Goal: Complete application form: Complete application form

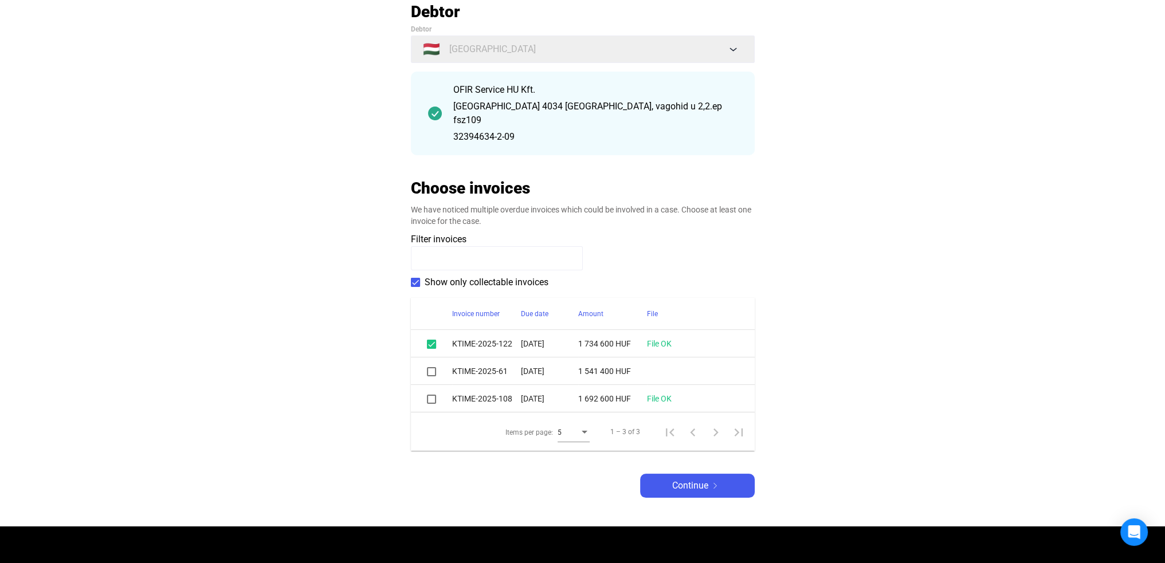
scroll to position [115, 0]
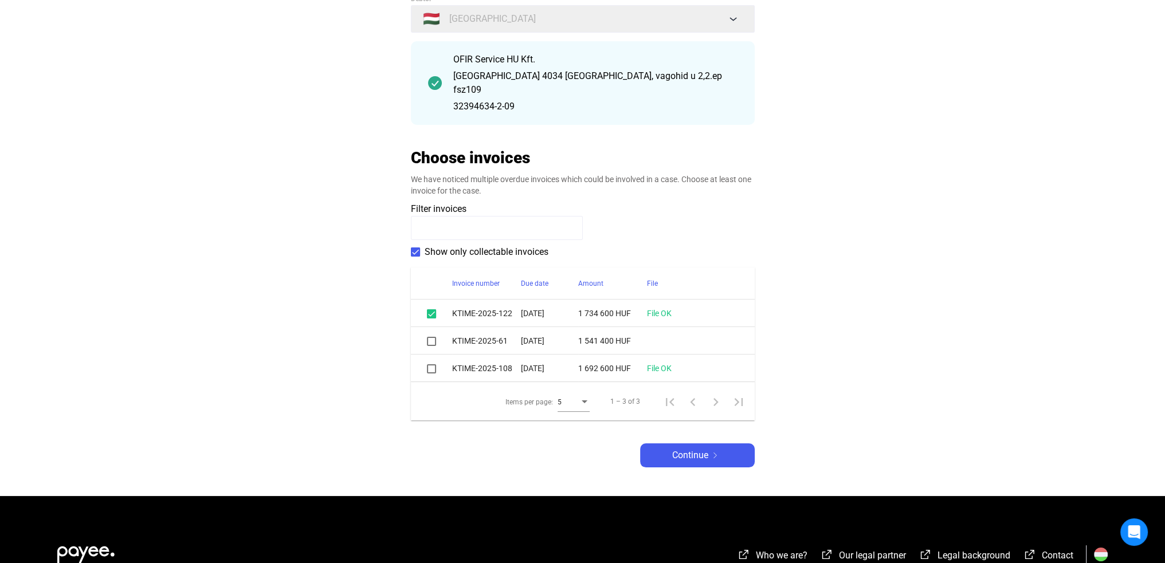
click at [413, 248] on span at bounding box center [415, 252] width 9 height 9
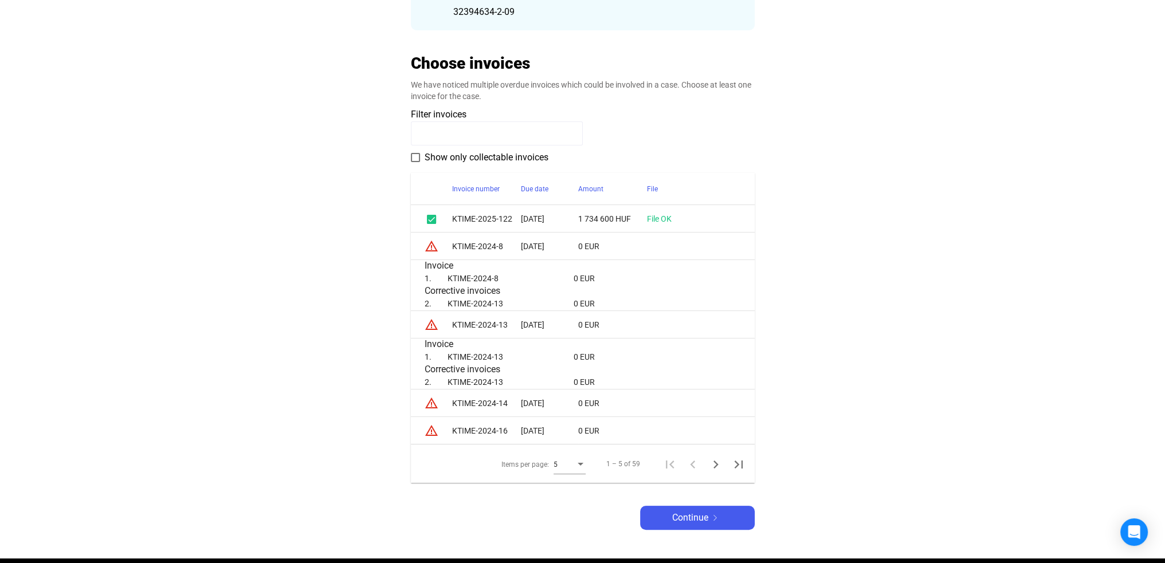
scroll to position [172, 0]
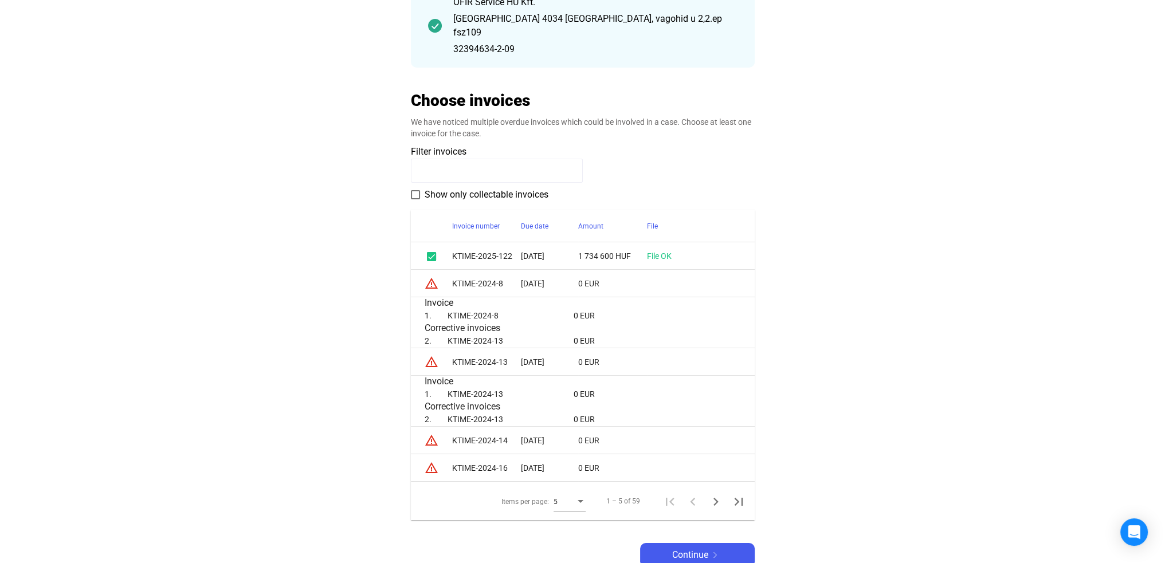
click at [415, 190] on span at bounding box center [415, 194] width 9 height 9
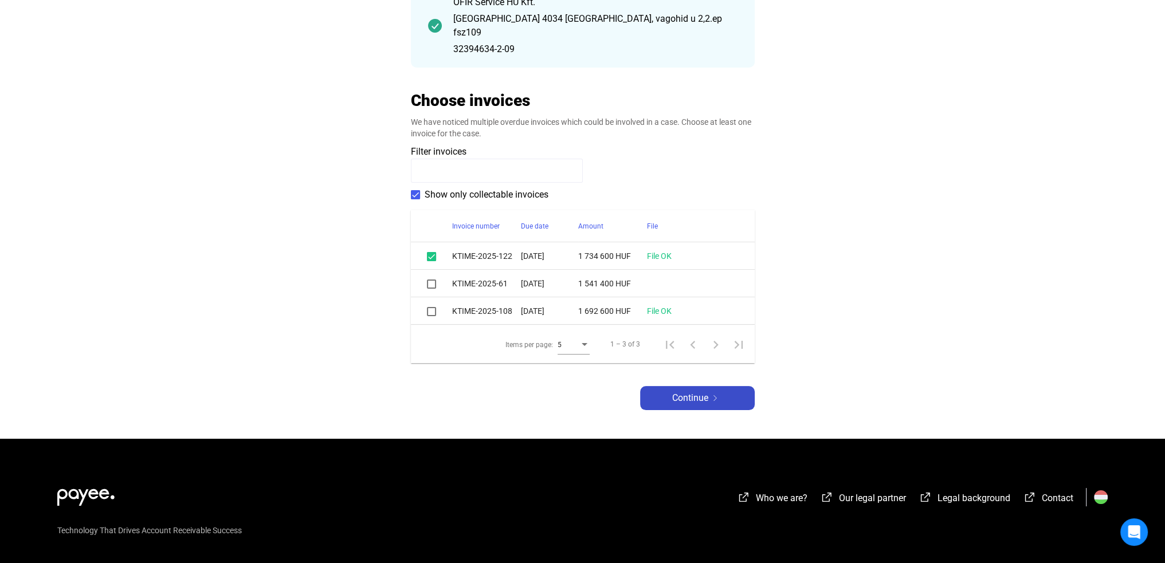
click at [679, 391] on span "Continue" at bounding box center [690, 398] width 36 height 14
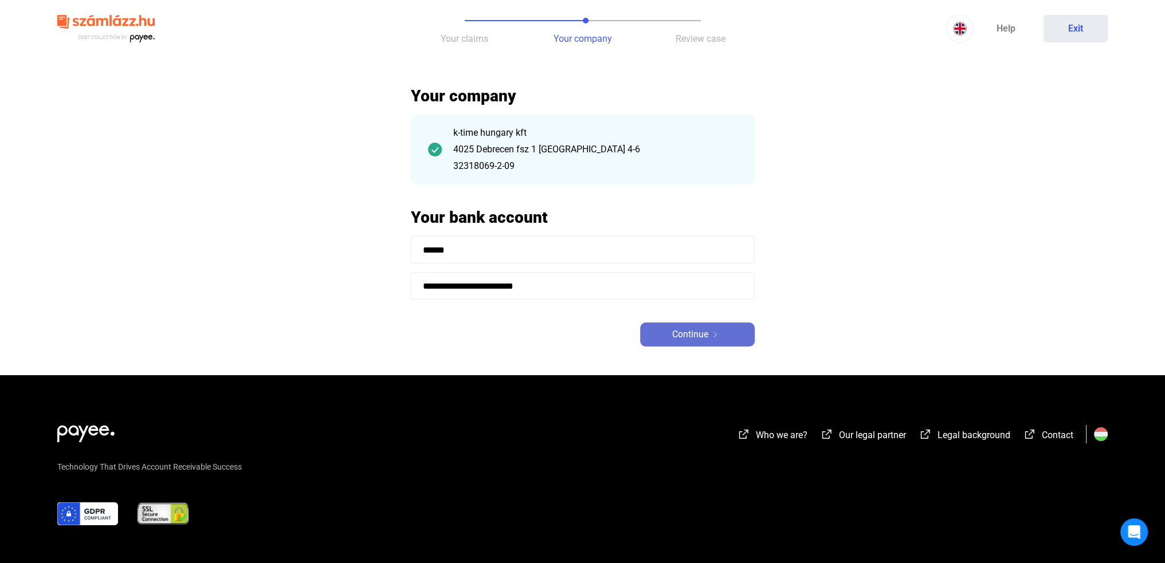
click at [707, 333] on span "Continue" at bounding box center [690, 335] width 36 height 14
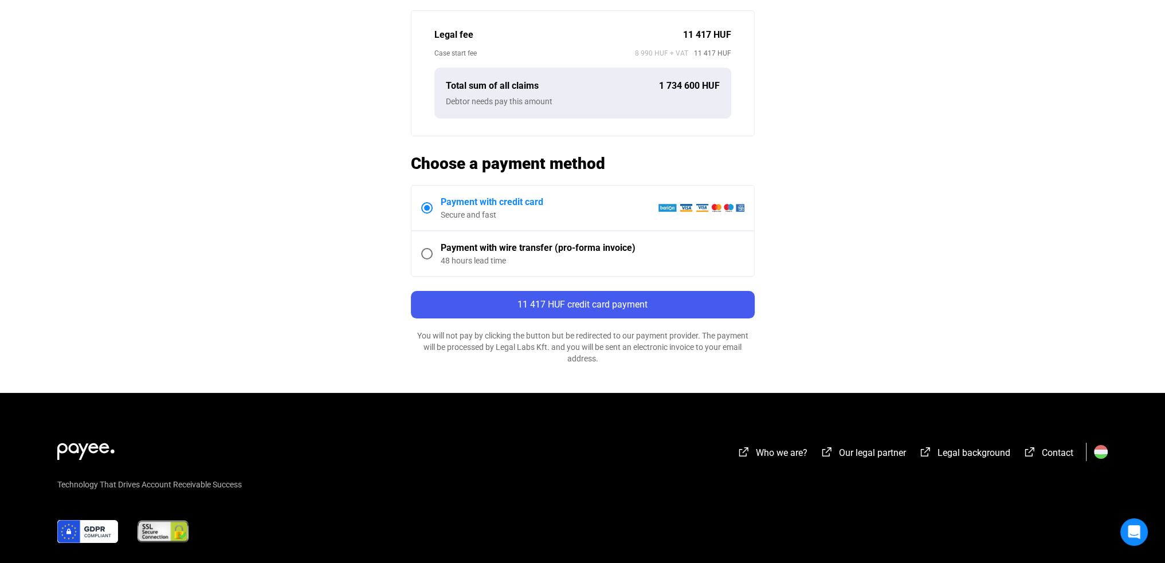
scroll to position [401, 0]
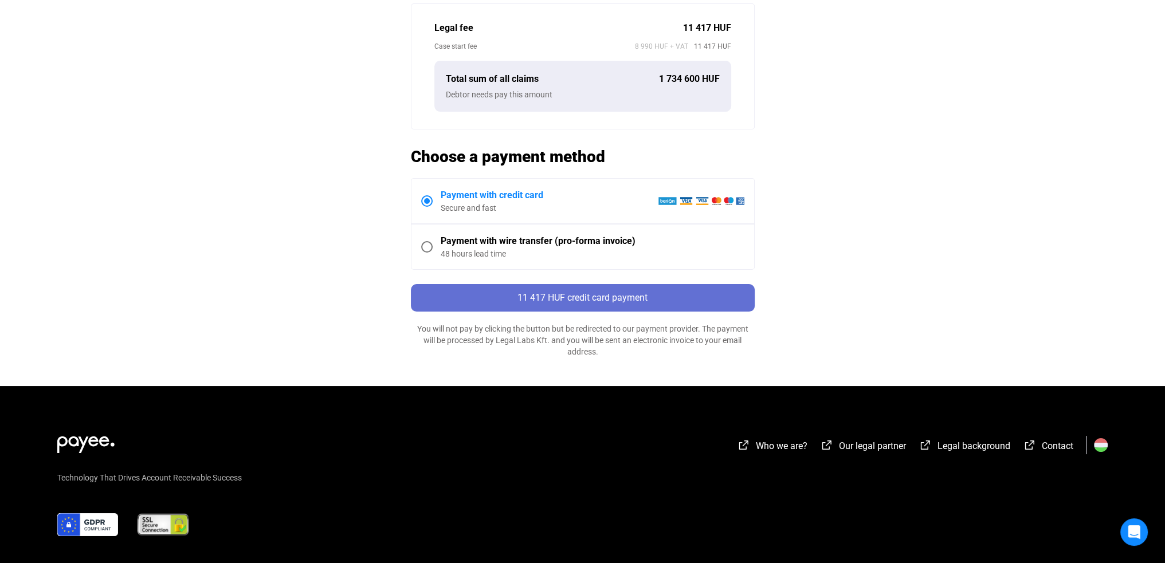
click at [648, 291] on div "11 417 HUF credit card payment" at bounding box center [582, 298] width 337 height 14
